Goal: Navigation & Orientation: Find specific page/section

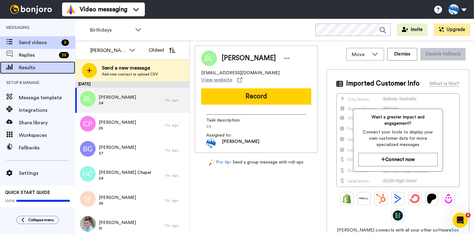
click at [26, 68] on span "Results" at bounding box center [47, 68] width 56 height 8
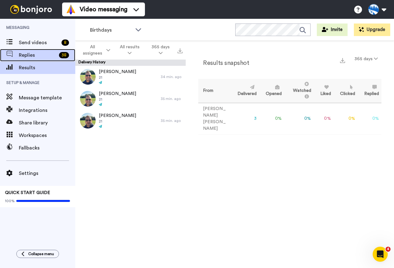
click at [28, 52] on span "Replies" at bounding box center [38, 55] width 38 height 8
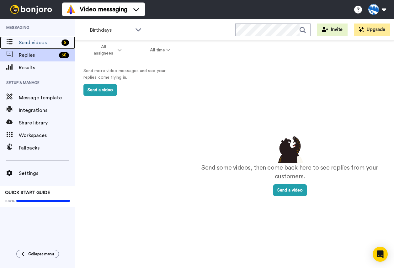
click at [39, 47] on div "Send videos 8" at bounding box center [37, 42] width 75 height 13
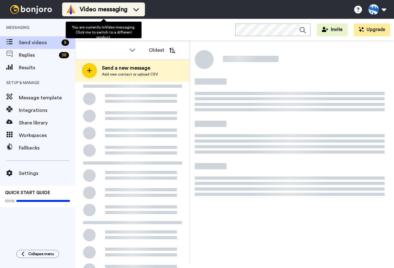
click at [136, 7] on icon at bounding box center [136, 9] width 10 height 6
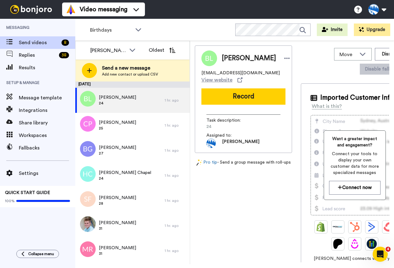
click at [202, 19] on div "Birthdays WORKSPACES View all All Default Task List Other Birthdays Other ReEnr…" at bounding box center [234, 30] width 318 height 22
